Goal: Task Accomplishment & Management: Use online tool/utility

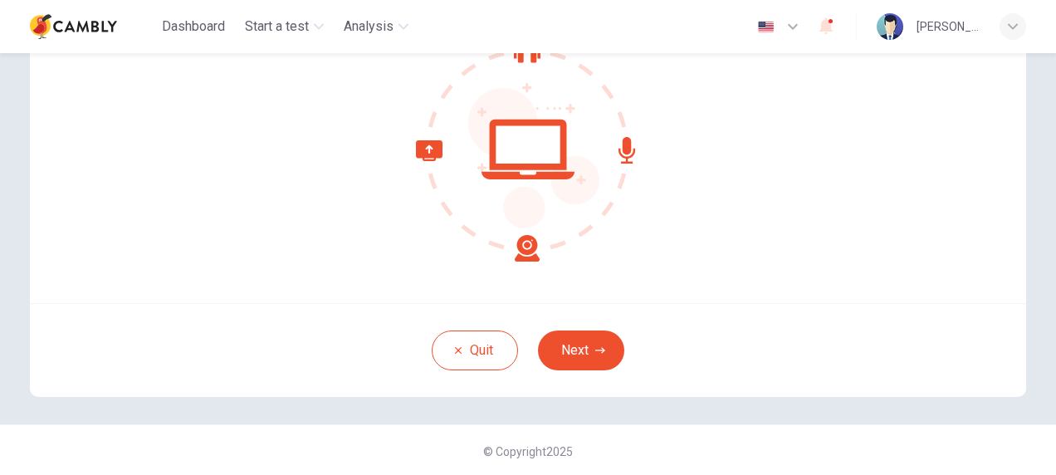
scroll to position [184, 0]
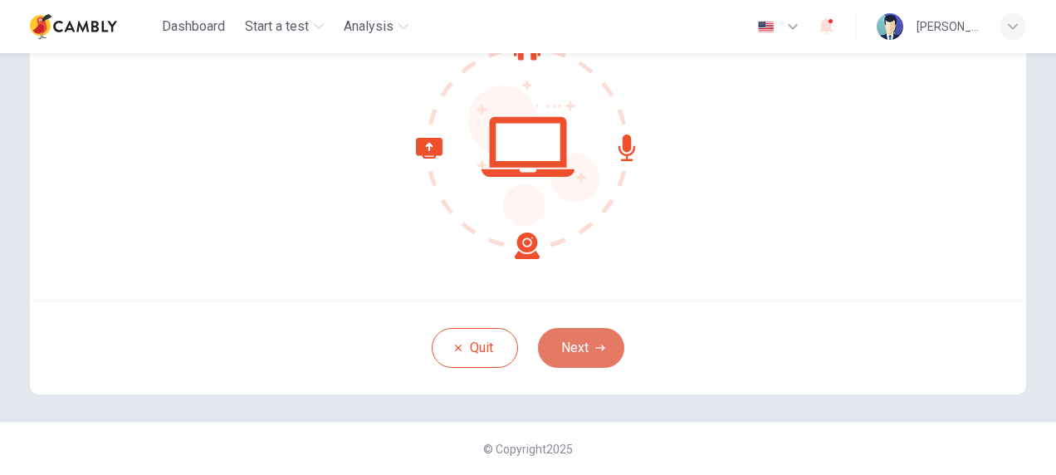
click at [569, 354] on button "Next" at bounding box center [581, 348] width 86 height 40
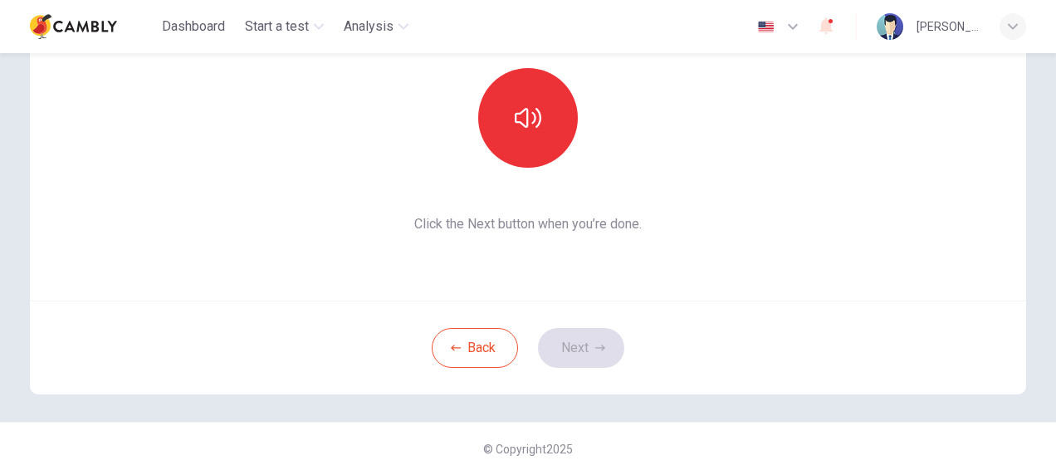
scroll to position [0, 0]
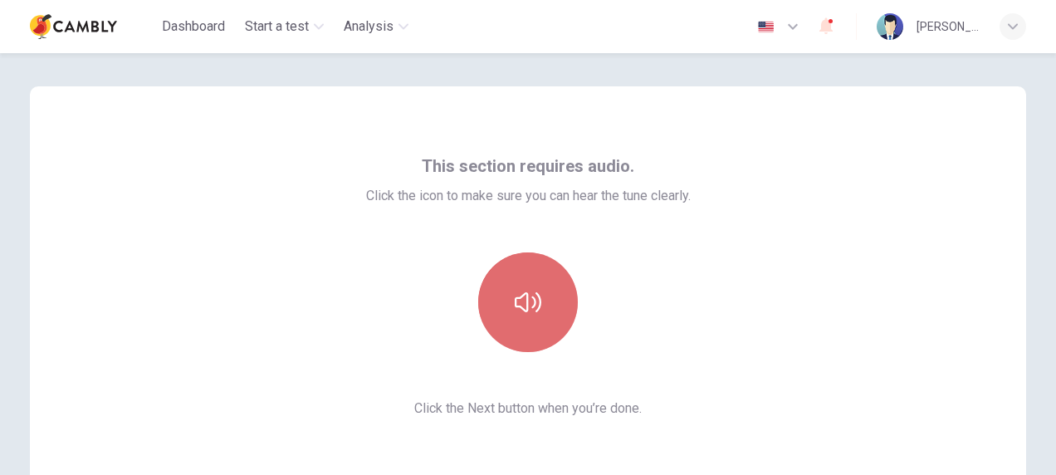
click at [494, 305] on button "button" at bounding box center [528, 302] width 100 height 100
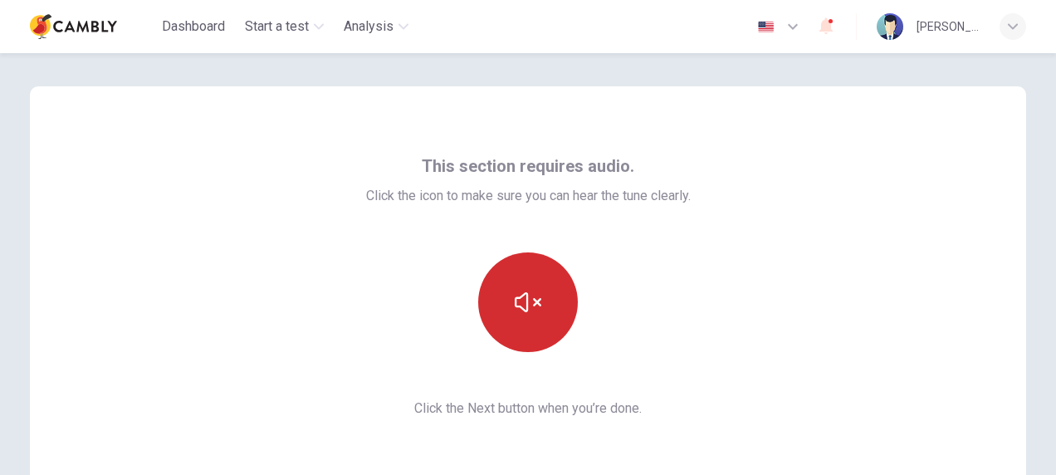
click at [494, 305] on button "button" at bounding box center [528, 302] width 100 height 100
click at [510, 300] on button "button" at bounding box center [528, 302] width 100 height 100
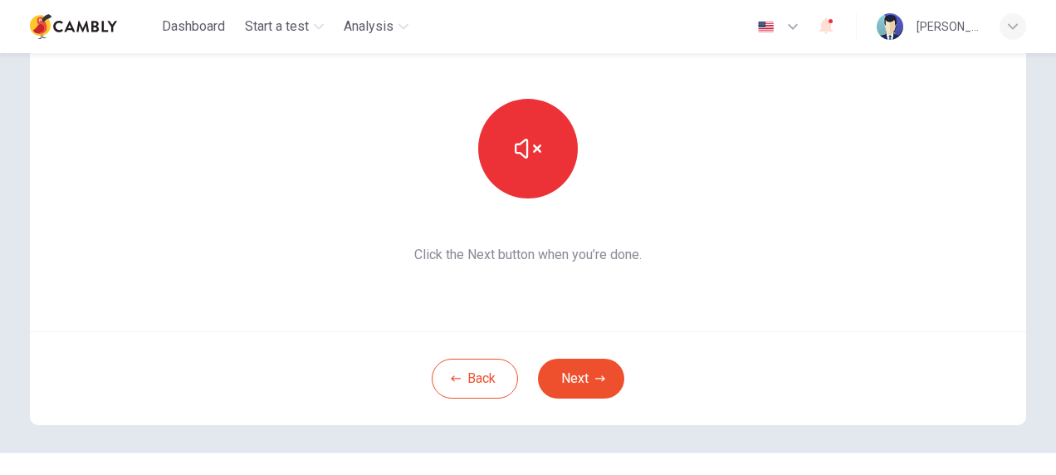
scroll to position [184, 0]
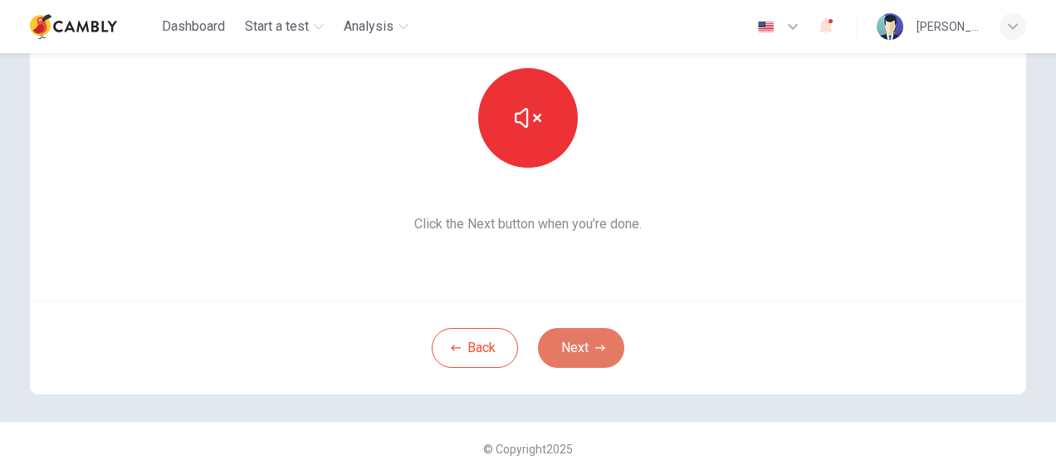
click at [596, 353] on button "Next" at bounding box center [581, 348] width 86 height 40
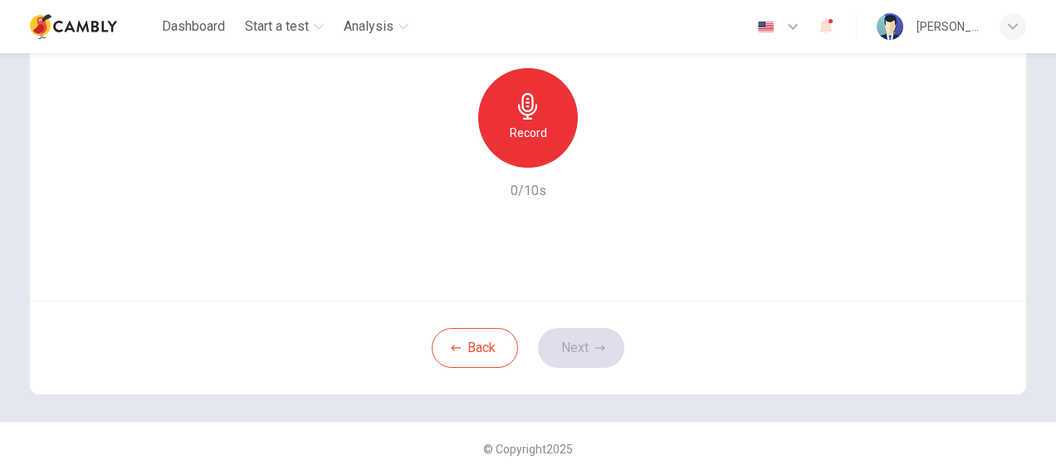
scroll to position [0, 0]
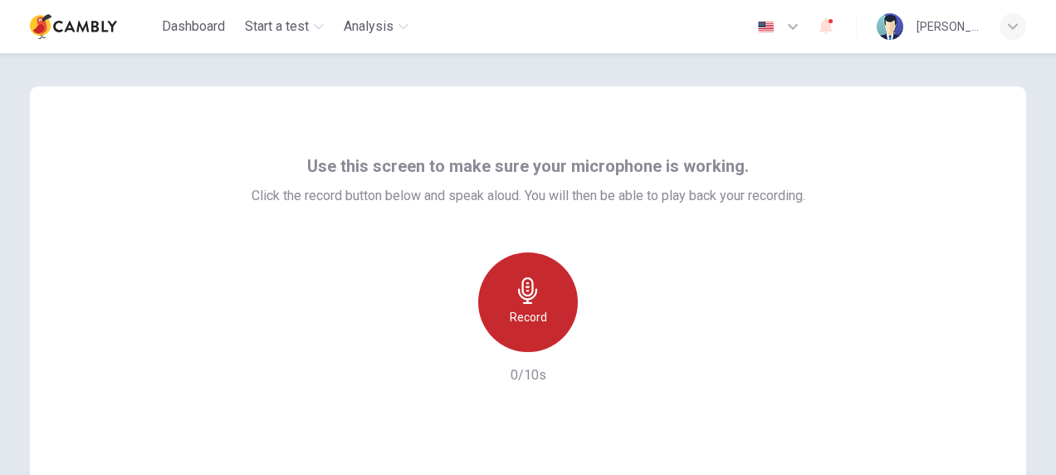
click at [501, 317] on div "Record" at bounding box center [528, 302] width 100 height 100
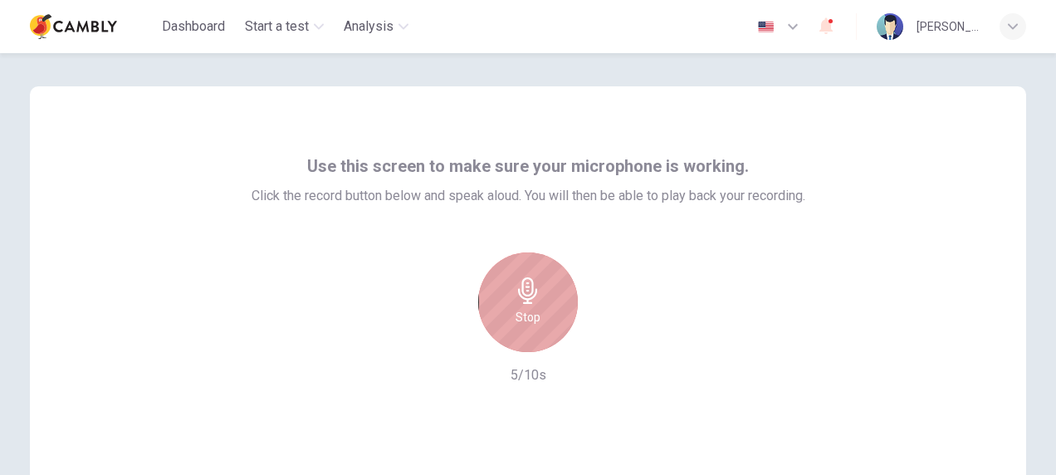
click at [501, 317] on div "Stop" at bounding box center [528, 302] width 100 height 100
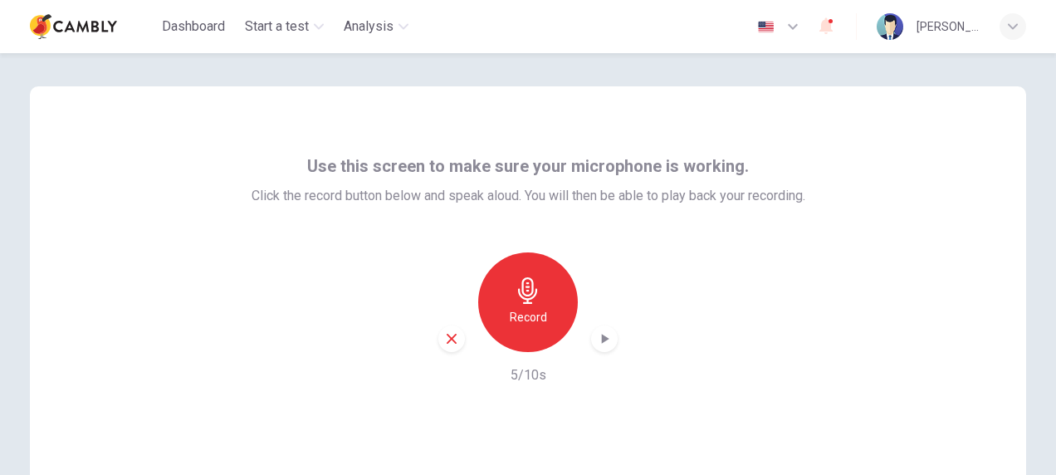
click at [596, 323] on div "Record" at bounding box center [527, 302] width 179 height 100
click at [596, 338] on icon "button" at bounding box center [604, 338] width 17 height 17
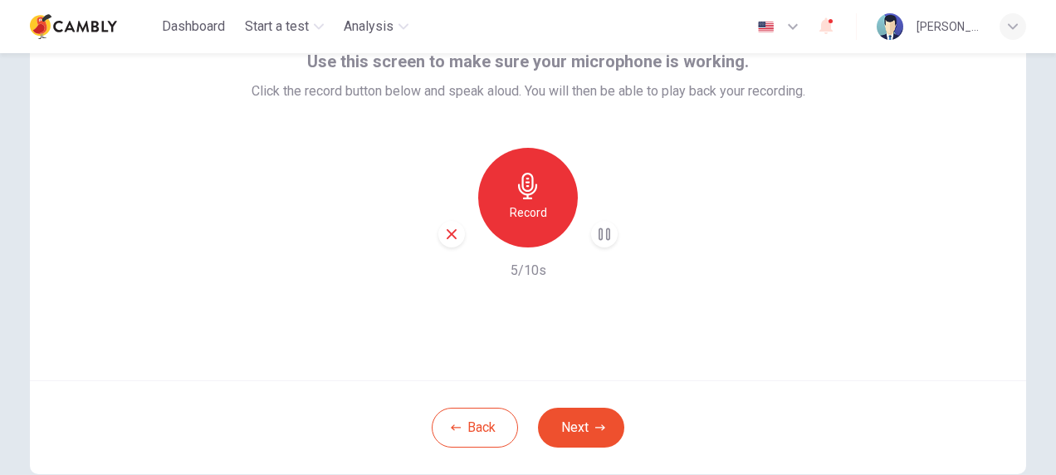
scroll to position [184, 0]
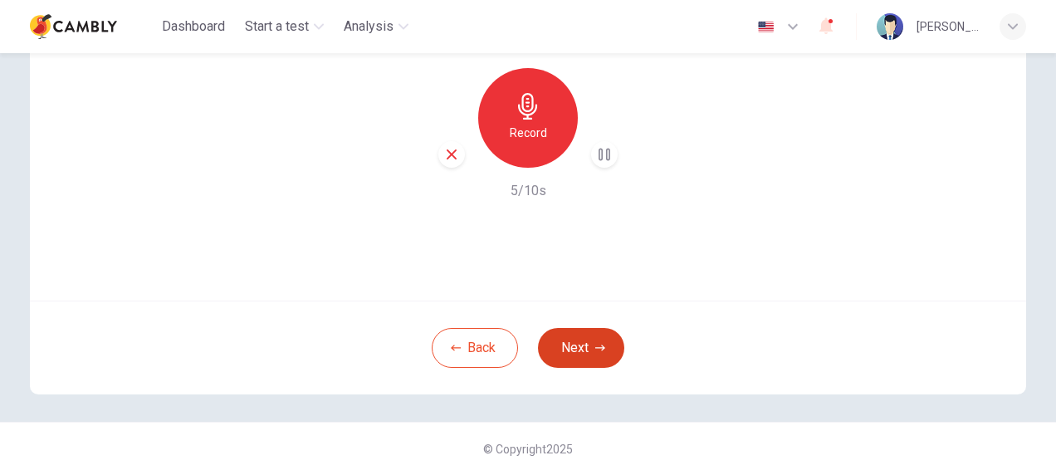
click at [586, 342] on button "Next" at bounding box center [581, 348] width 86 height 40
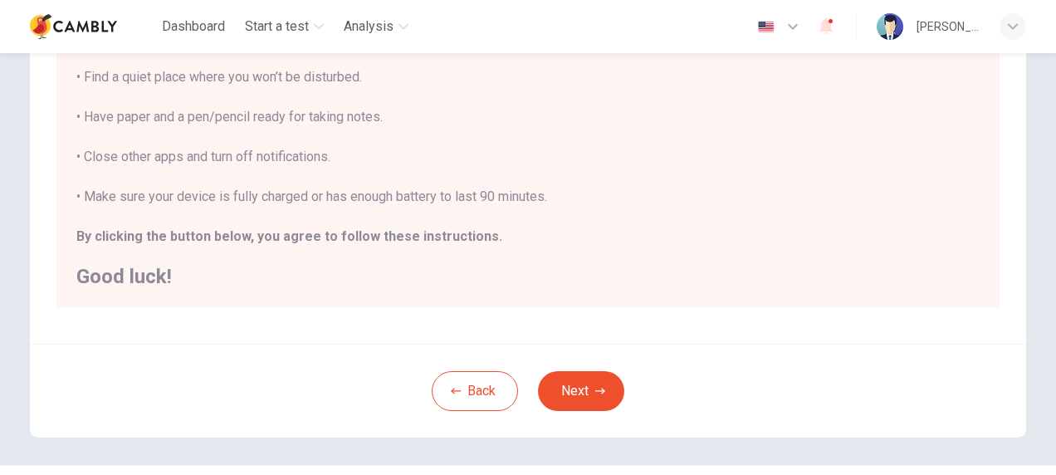
scroll to position [395, 0]
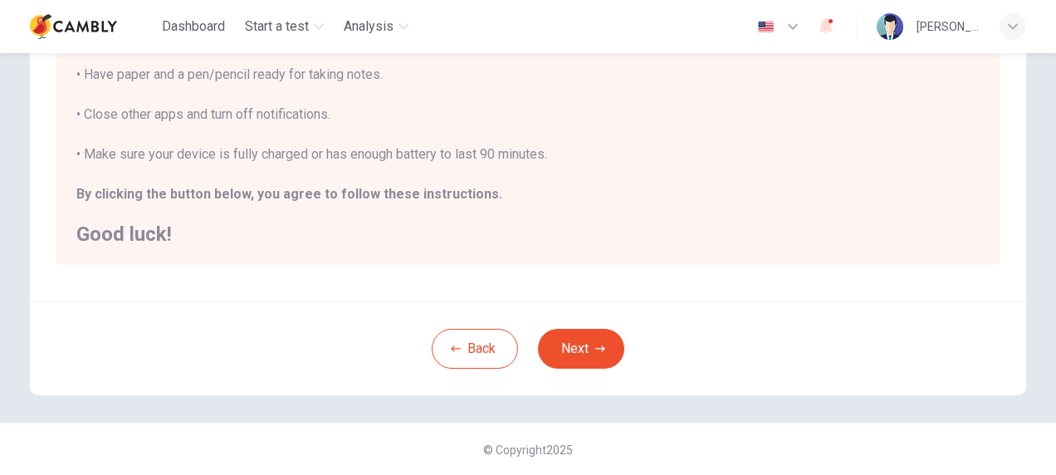
click at [564, 368] on div "Back Next" at bounding box center [528, 348] width 996 height 94
click at [579, 322] on div "Back Next" at bounding box center [528, 348] width 996 height 94
click at [578, 342] on button "Next" at bounding box center [581, 349] width 86 height 40
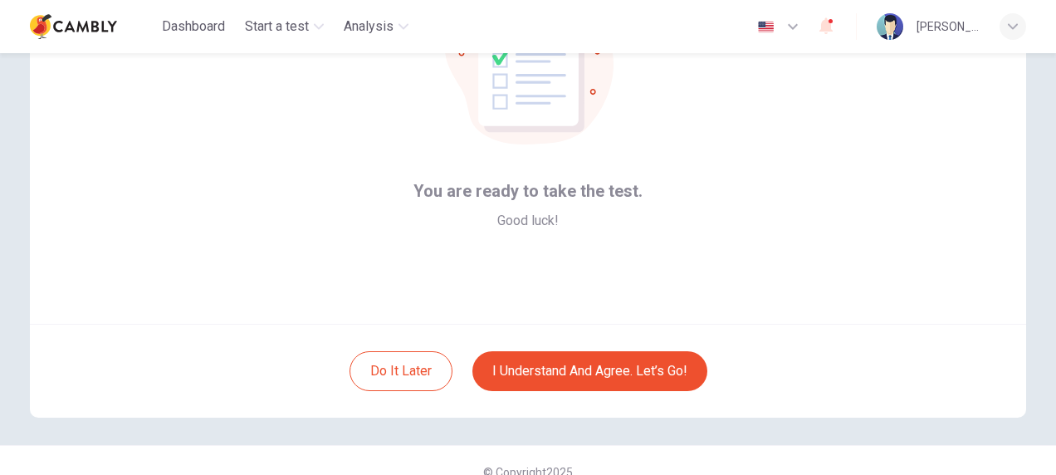
scroll to position [174, 0]
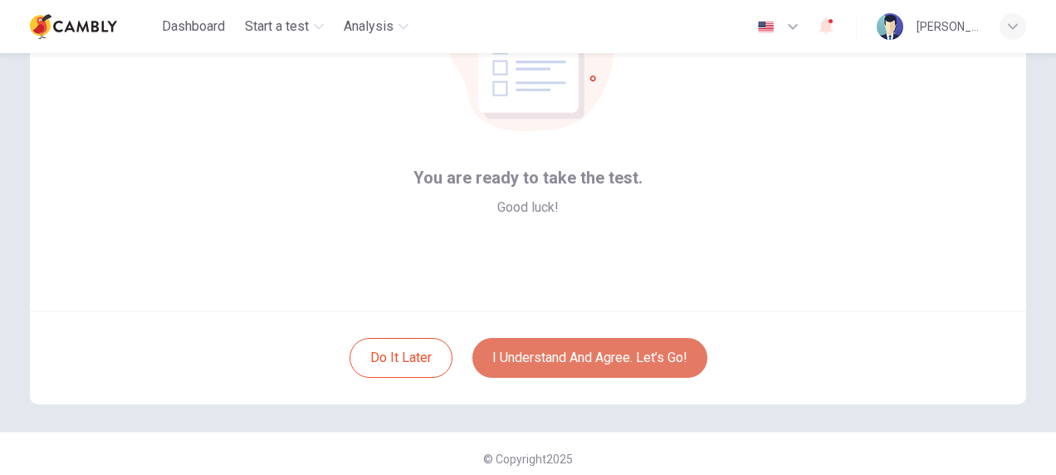
click at [628, 368] on button "I understand and agree. Let’s go!" at bounding box center [589, 358] width 235 height 40
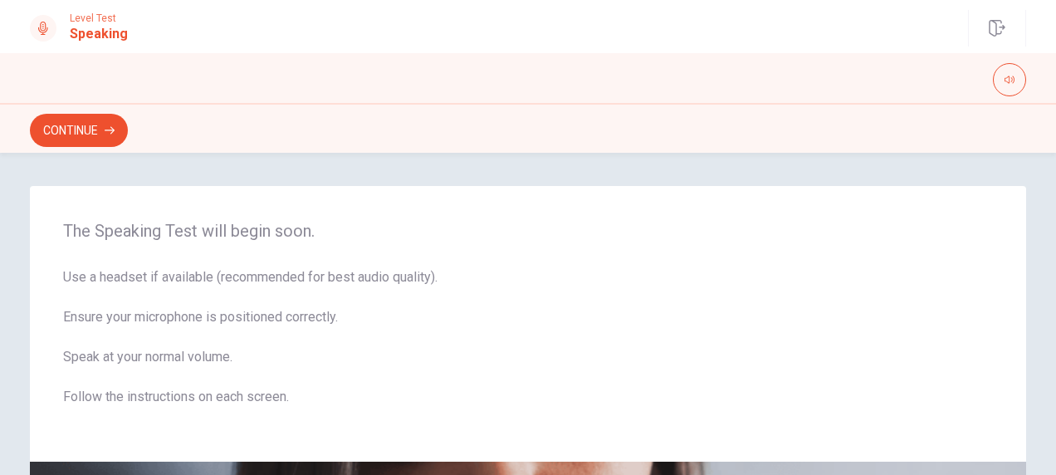
click at [88, 148] on div "Continue" at bounding box center [528, 128] width 1056 height 50
click at [86, 138] on button "Continue" at bounding box center [79, 130] width 98 height 33
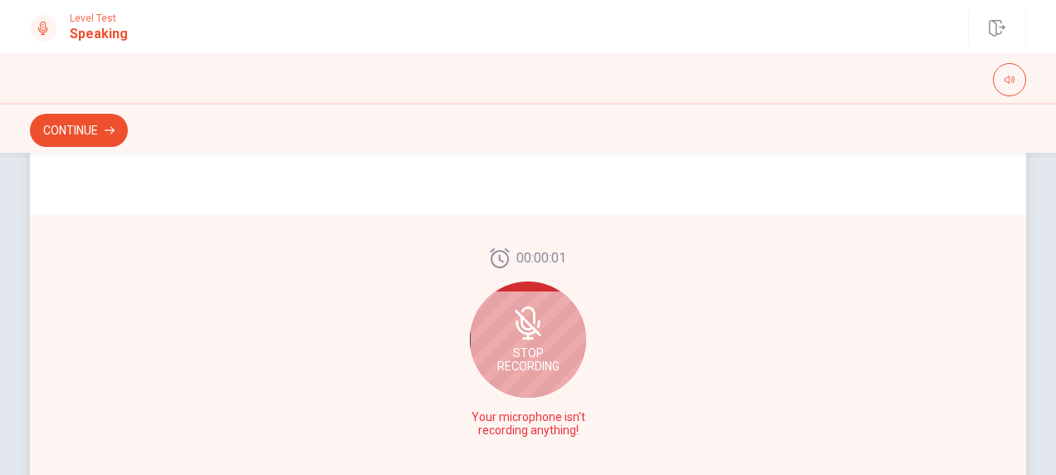
scroll to position [423, 0]
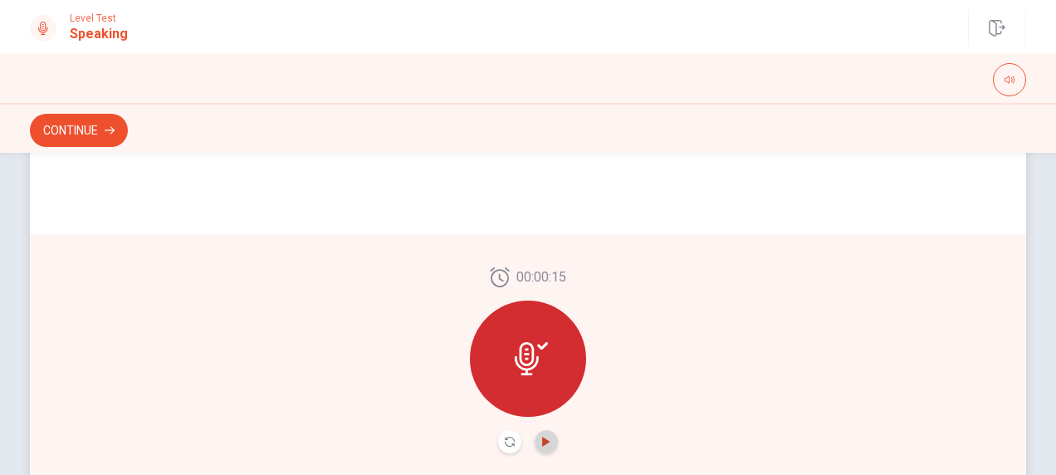
click at [542, 445] on icon "Play Audio" at bounding box center [545, 442] width 7 height 10
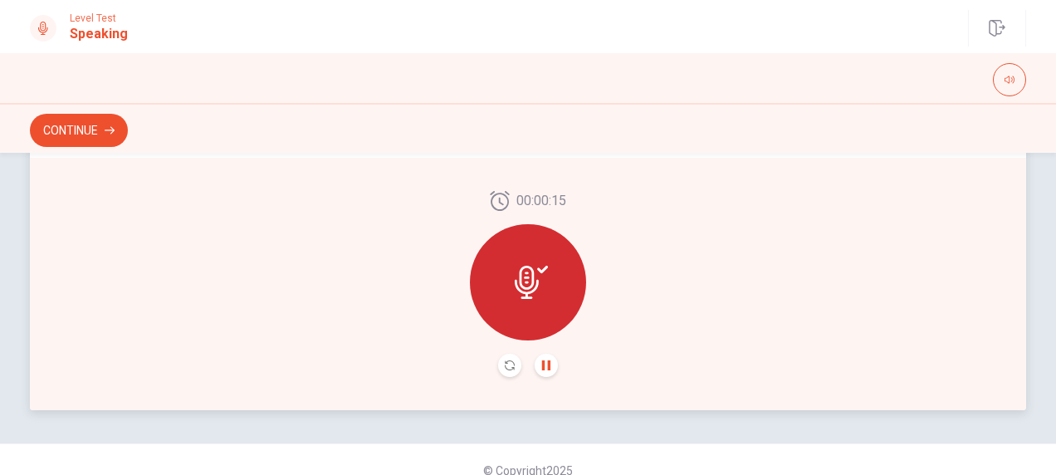
scroll to position [521, 0]
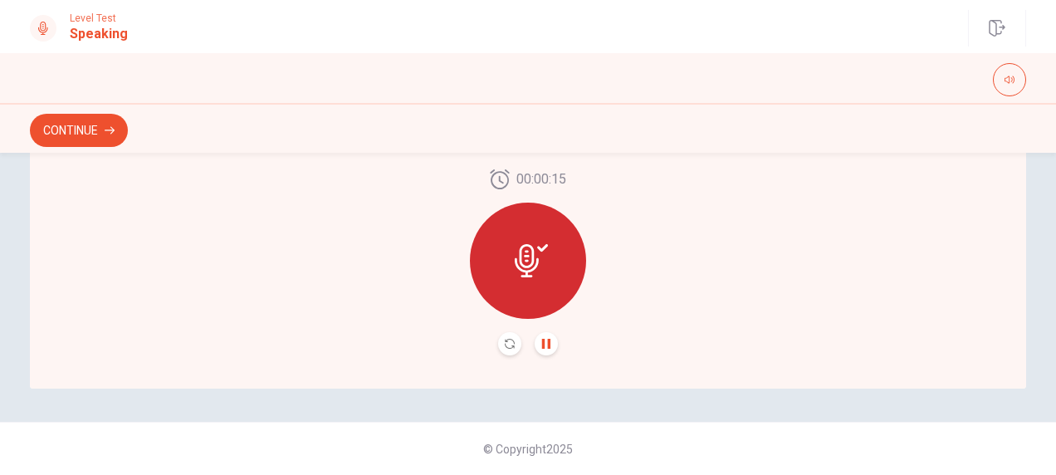
click at [522, 269] on icon at bounding box center [531, 260] width 33 height 33
click at [505, 336] on button "Record Again" at bounding box center [509, 343] width 23 height 23
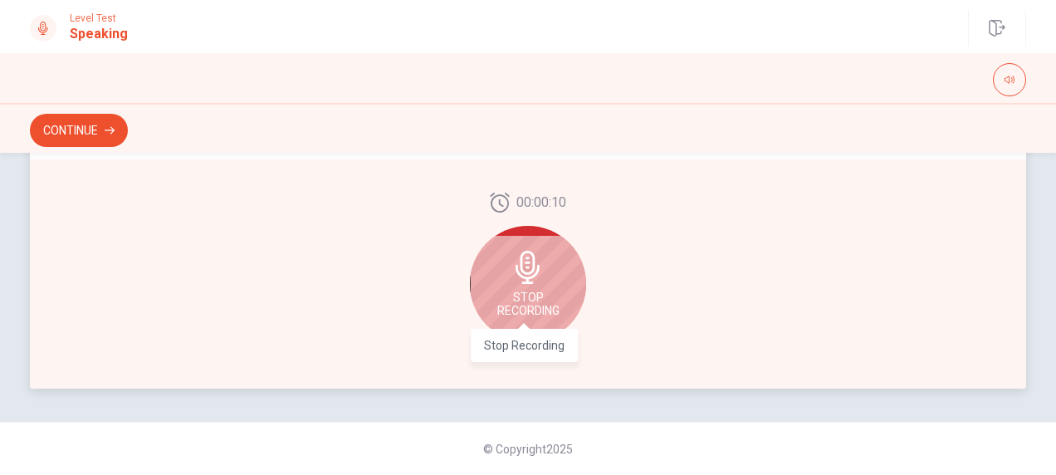
click at [549, 315] on span "Stop Recording" at bounding box center [528, 303] width 62 height 27
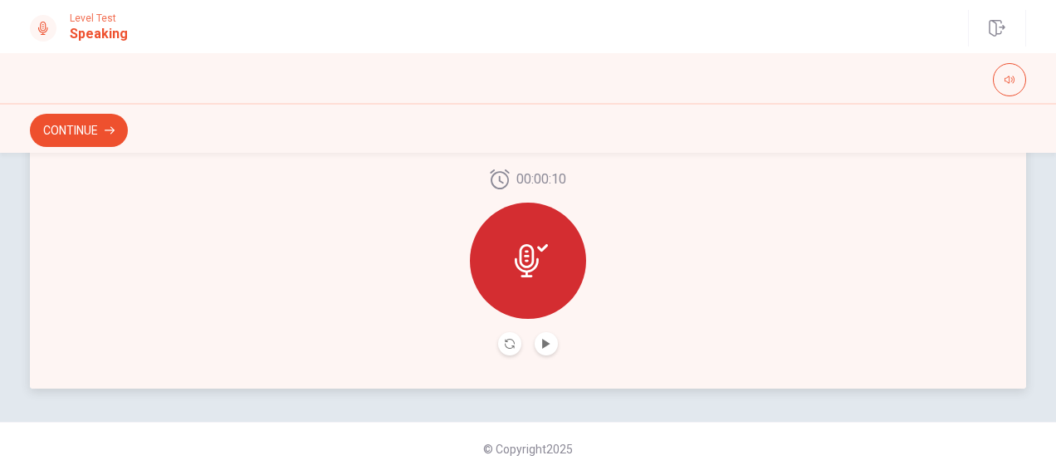
click at [541, 359] on div "00:00:10" at bounding box center [528, 262] width 996 height 252
click at [542, 353] on button "Play Audio" at bounding box center [545, 343] width 23 height 23
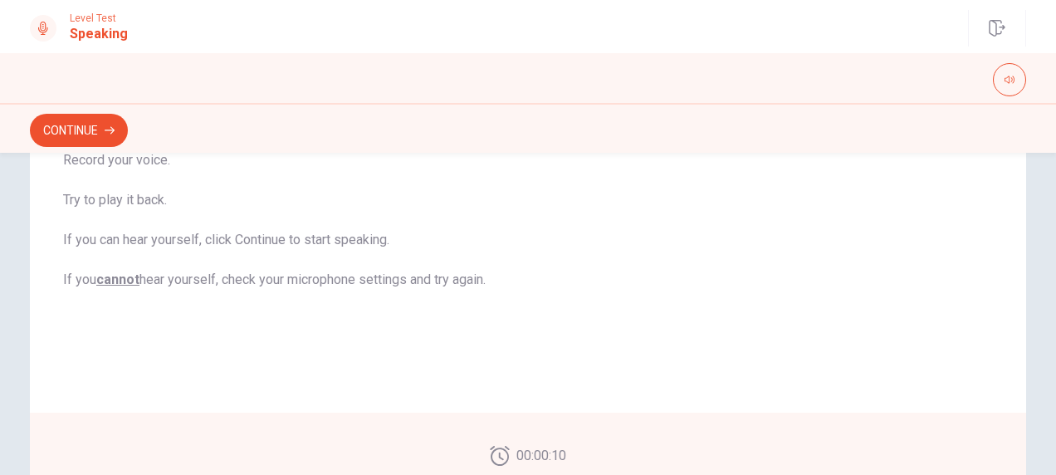
scroll to position [244, 0]
click at [93, 140] on button "Continue" at bounding box center [79, 130] width 98 height 33
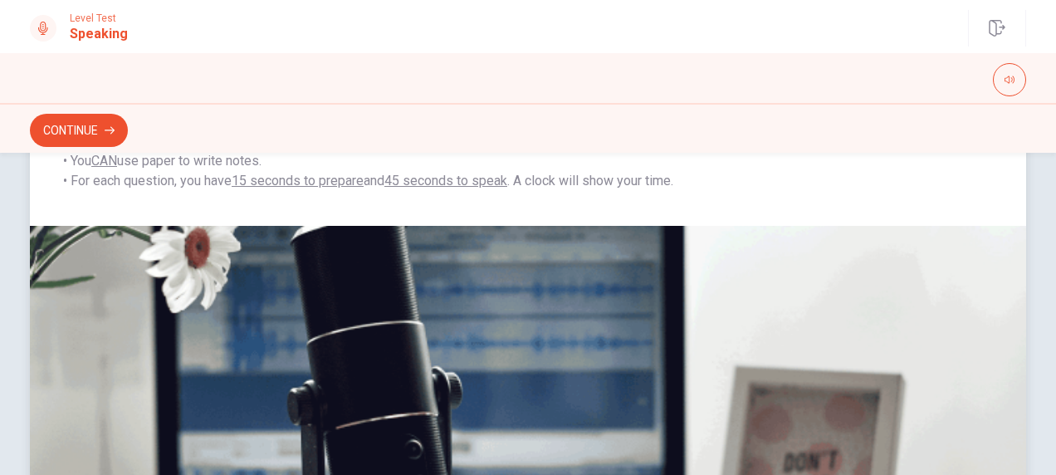
scroll to position [521, 0]
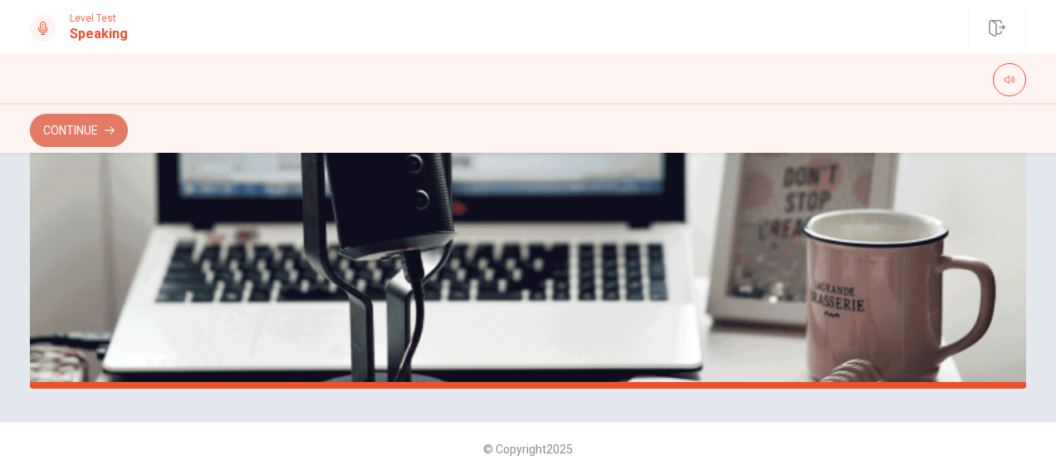
click at [99, 134] on button "Continue" at bounding box center [79, 130] width 98 height 33
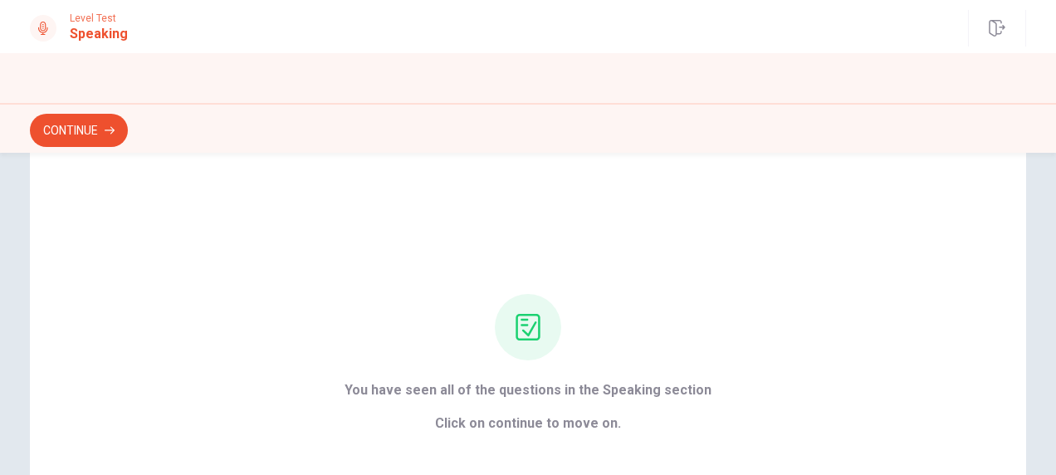
scroll to position [55, 0]
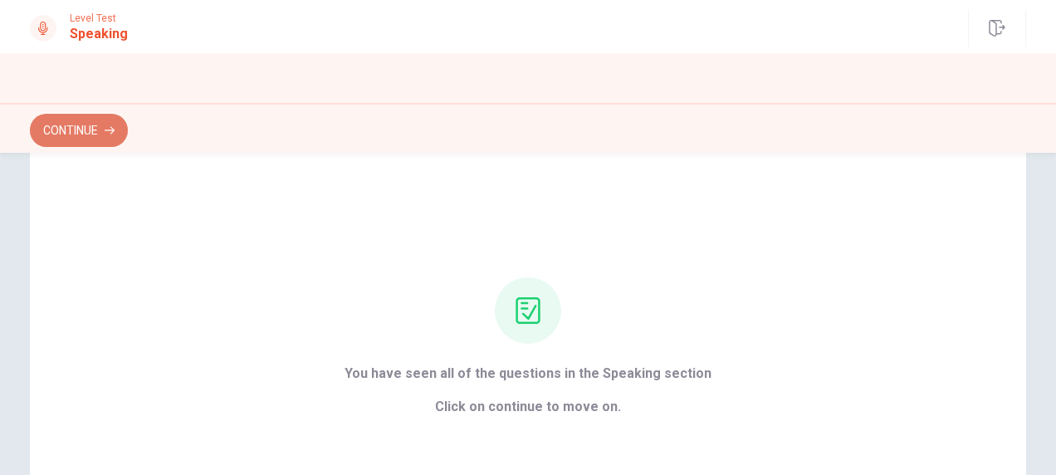
click at [44, 138] on button "Continue" at bounding box center [79, 130] width 98 height 33
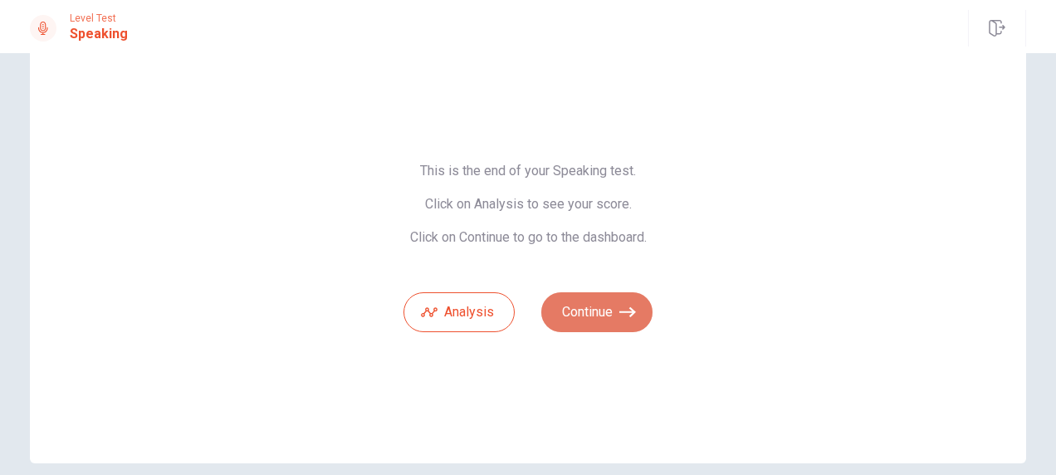
click at [577, 319] on button "Continue" at bounding box center [596, 312] width 111 height 40
